Goal: Transaction & Acquisition: Purchase product/service

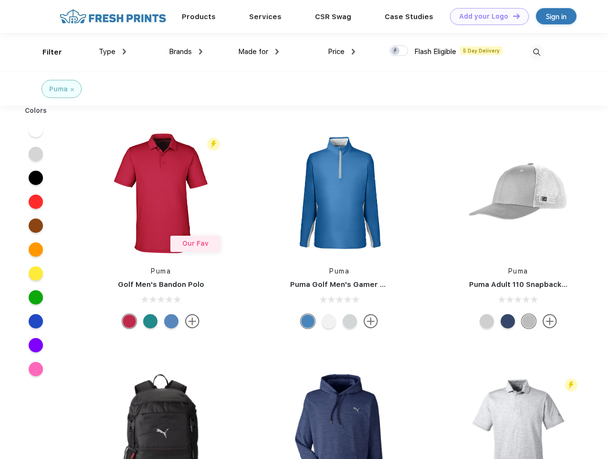
click at [486, 16] on link "Add your Logo Design Tool" at bounding box center [489, 16] width 79 height 17
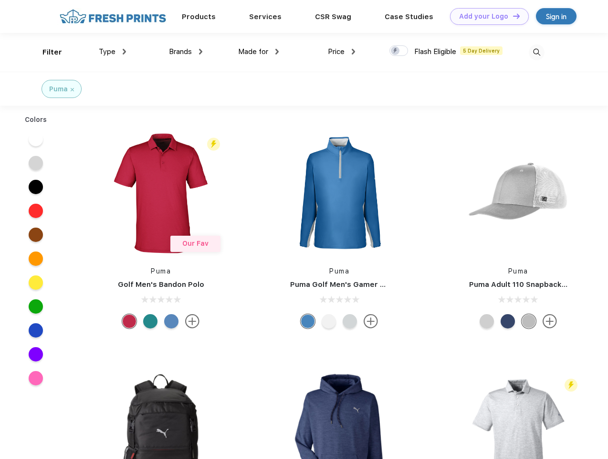
click at [0, 0] on div "Design Tool" at bounding box center [0, 0] width 0 height 0
click at [512, 16] on link "Add your Logo Design Tool" at bounding box center [489, 16] width 79 height 17
click at [46, 52] on div "Filter" at bounding box center [53, 52] width 20 height 11
click at [113, 52] on span "Type" at bounding box center [107, 51] width 17 height 9
click at [186, 52] on span "Brands" at bounding box center [180, 51] width 23 height 9
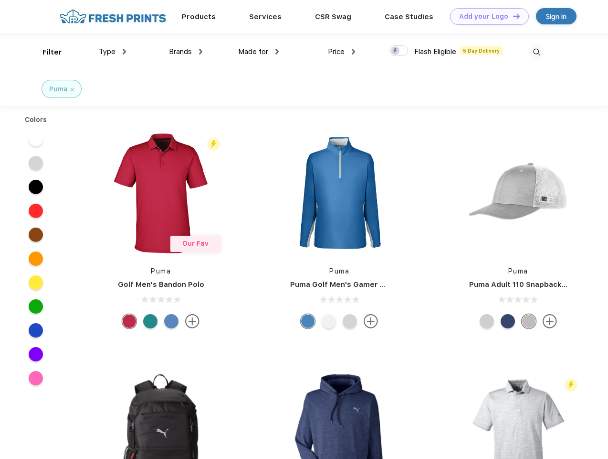
click at [259, 52] on span "Made for" at bounding box center [253, 51] width 30 height 9
click at [342, 52] on span "Price" at bounding box center [336, 51] width 17 height 9
click at [399, 51] on div at bounding box center [399, 50] width 19 height 11
click at [396, 51] on input "checkbox" at bounding box center [393, 48] width 6 height 6
click at [537, 52] on img at bounding box center [537, 52] width 16 height 16
